Goal: Check status

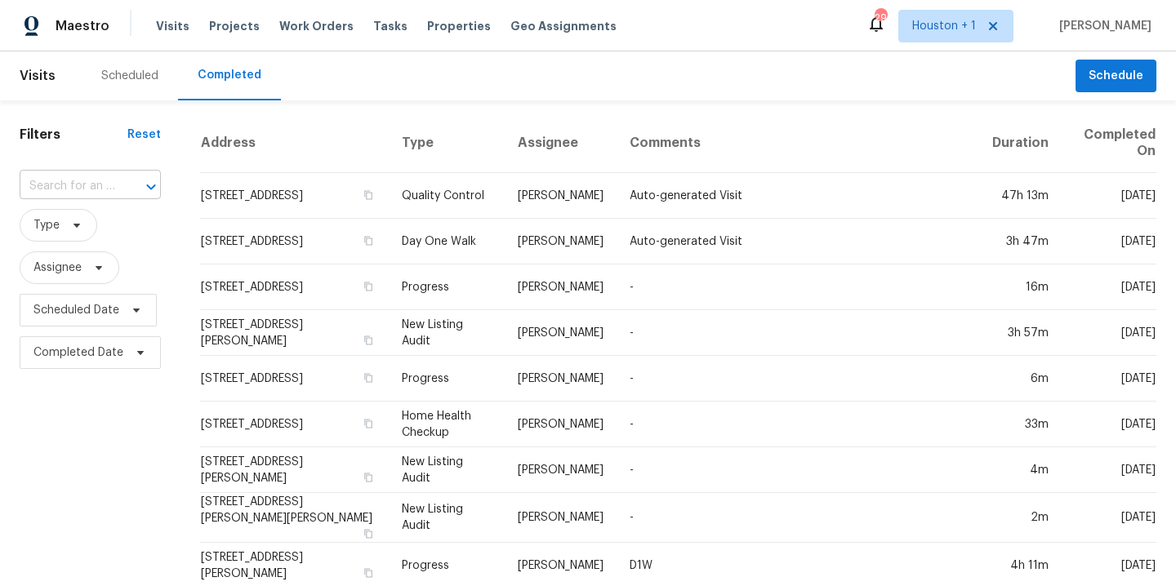
click at [58, 177] on input "text" at bounding box center [68, 186] width 96 height 25
type input "2"
